Goal: Task Accomplishment & Management: Use online tool/utility

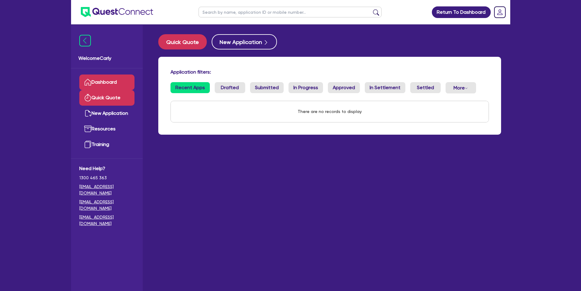
click at [111, 99] on link "Quick Quote" at bounding box center [106, 98] width 55 height 16
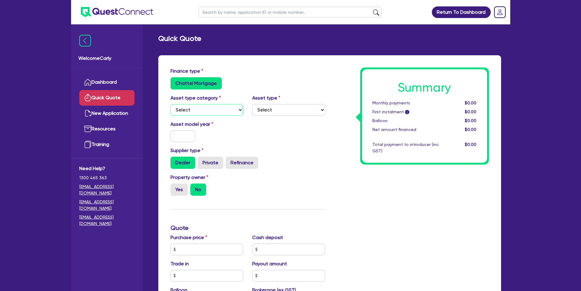
click at [221, 112] on select "Select Cars and light trucks Primary assets Secondary assets Tertiary assets" at bounding box center [207, 110] width 73 height 12
select select "CARS_AND_LIGHT_TRUCKS"
click at [171, 104] on select "Select Cars and light trucks Primary assets Secondary assets Tertiary assets" at bounding box center [207, 110] width 73 height 12
click at [280, 113] on select "Select Passenger vehicles Vans and utes Light trucks up to 4.5 tonne" at bounding box center [288, 110] width 73 height 12
select select "PASSENGER_VEHICLES"
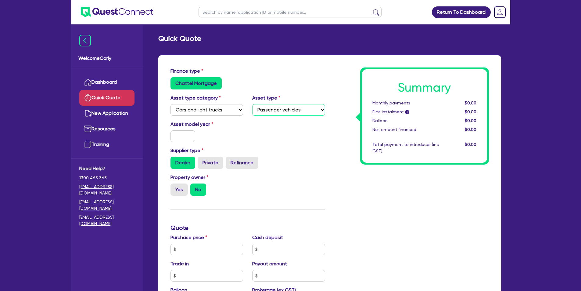
click at [252, 104] on select "Select Passenger vehicles Vans and utes Light trucks up to 4.5 tonne" at bounding box center [288, 110] width 73 height 12
